Goal: Task Accomplishment & Management: Use online tool/utility

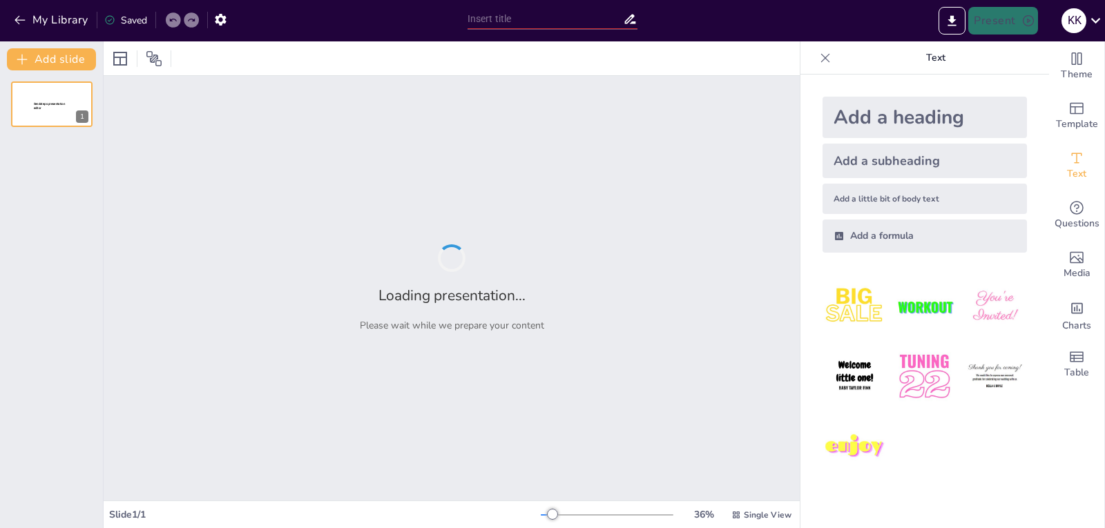
type input "Types of Computer Graphics: 2D vs. 3D"
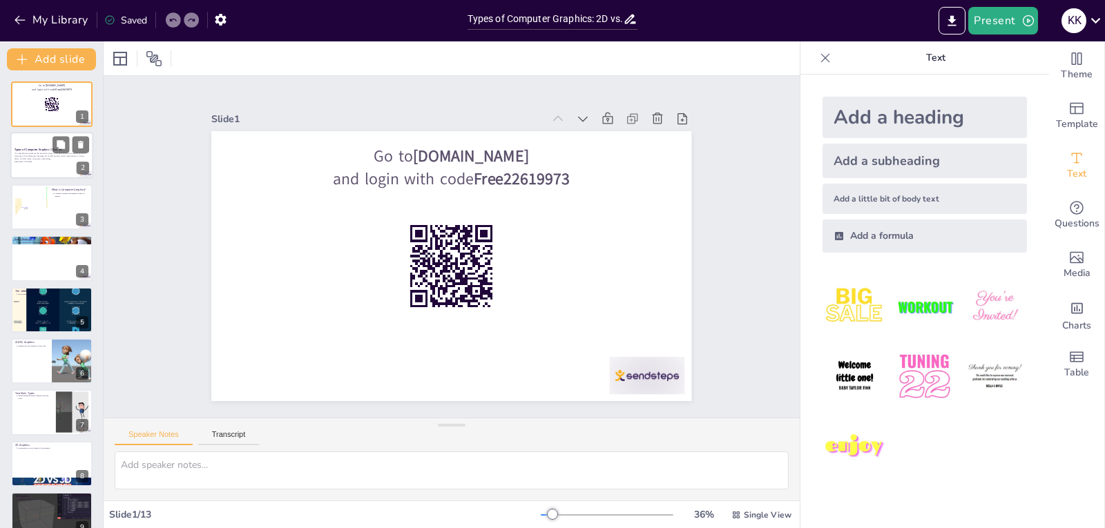
click at [30, 169] on div at bounding box center [51, 156] width 83 height 47
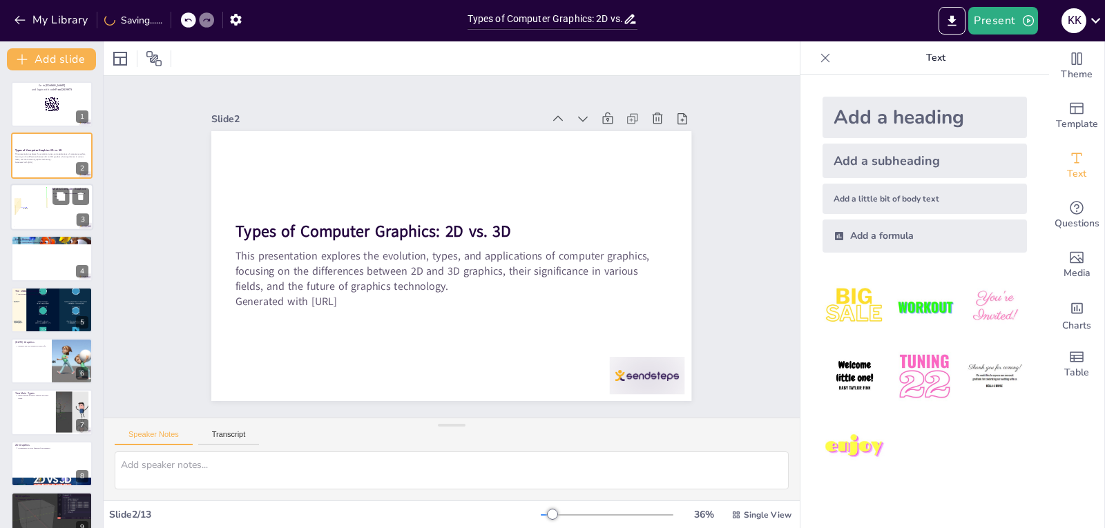
click at [37, 210] on div at bounding box center [31, 207] width 76 height 42
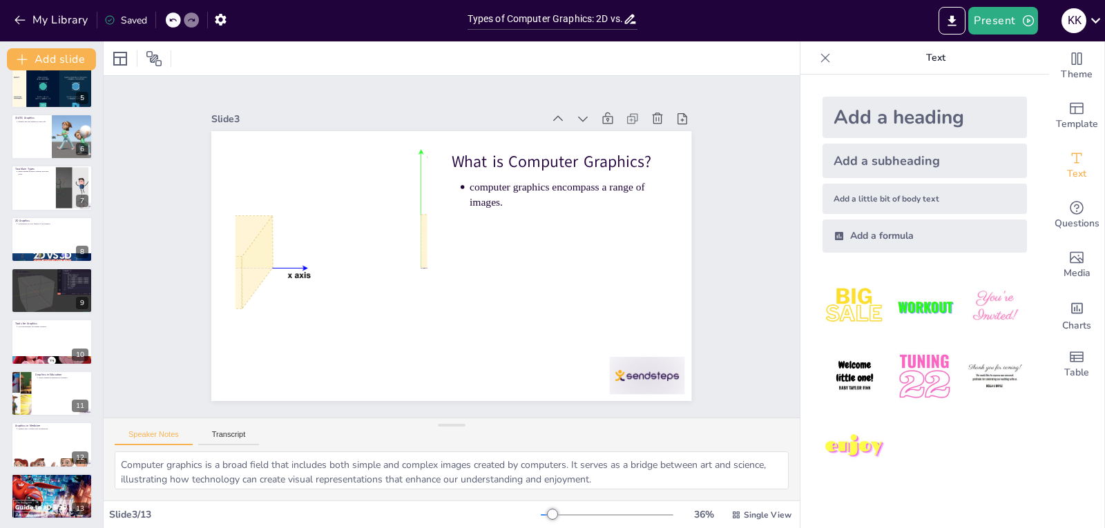
scroll to position [226, 0]
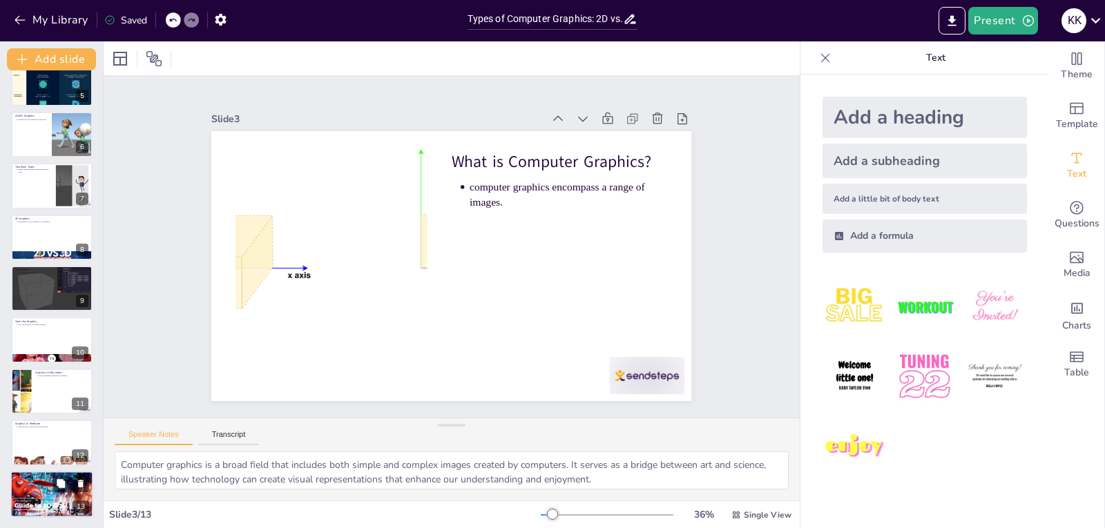
click at [36, 479] on p "the future holds exciting possibilities for graphics." at bounding box center [53, 477] width 72 height 3
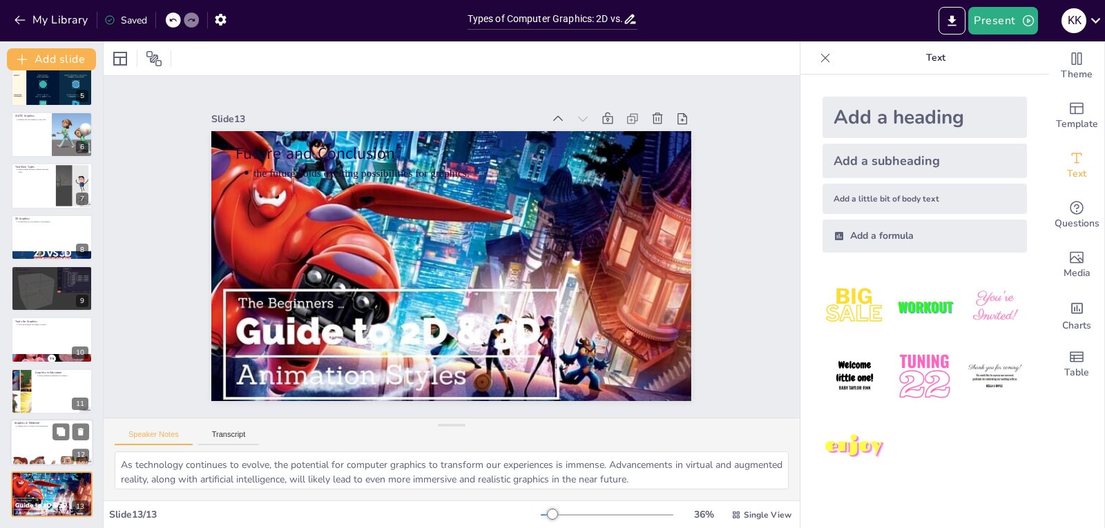
click at [18, 427] on p "graphics play a crucial role in healthcare." at bounding box center [53, 426] width 72 height 3
type textarea "The application of graphics in medicine showcases their importance in improving…"
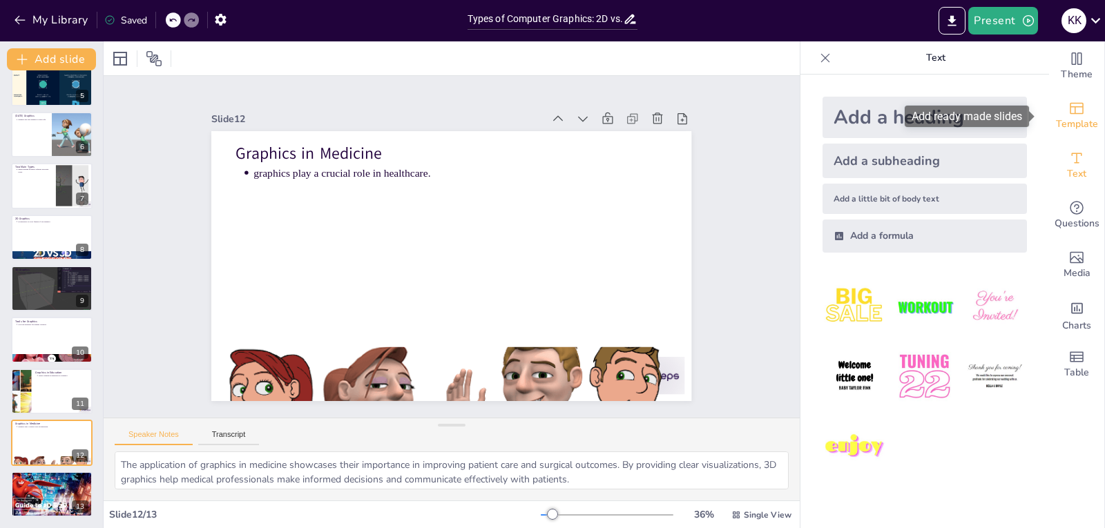
click at [1067, 121] on span "Template" at bounding box center [1077, 124] width 42 height 15
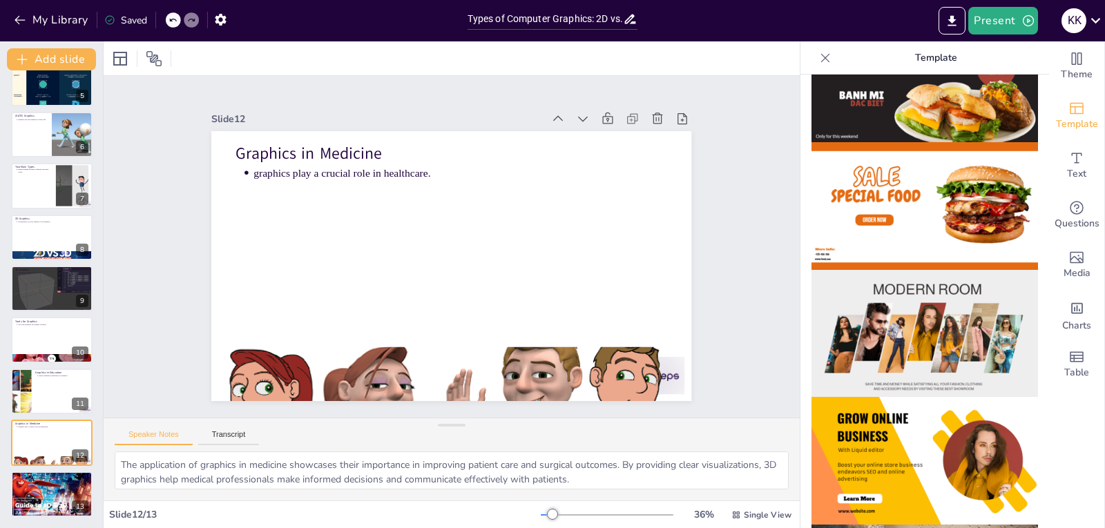
scroll to position [0, 0]
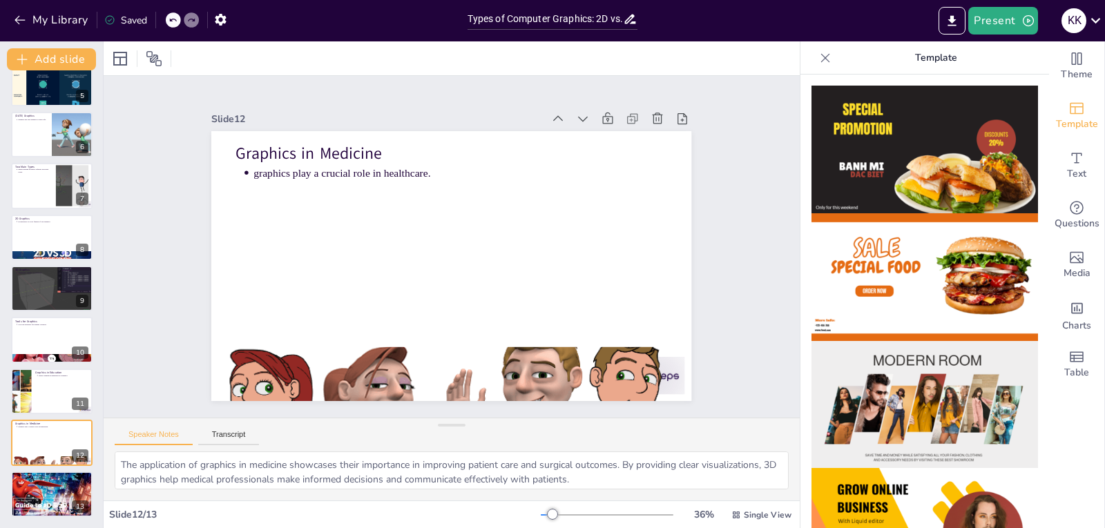
click at [848, 262] on img at bounding box center [924, 277] width 226 height 128
